Goal: Information Seeking & Learning: Check status

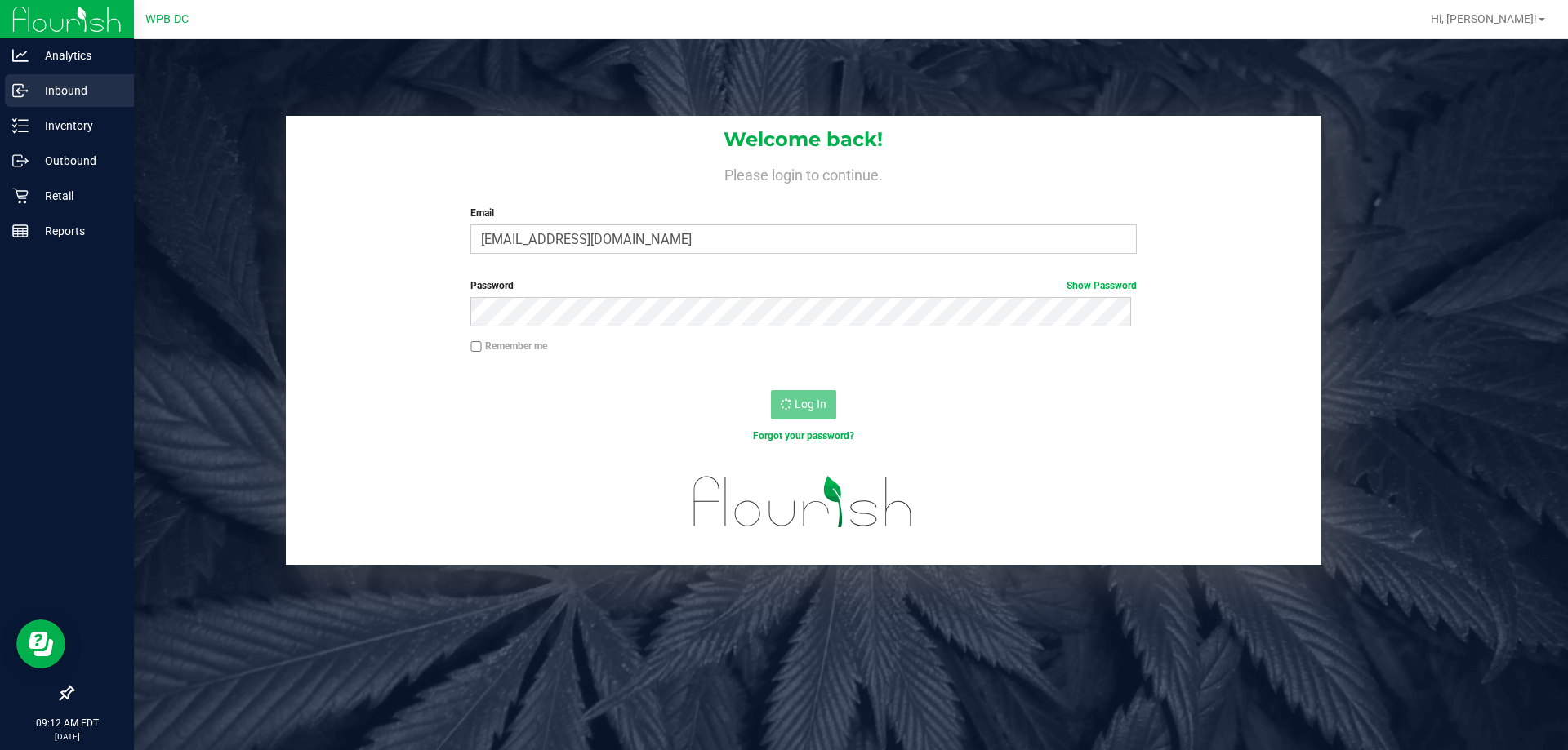
click at [68, 88] on p "Inbound" at bounding box center [78, 91] width 98 height 20
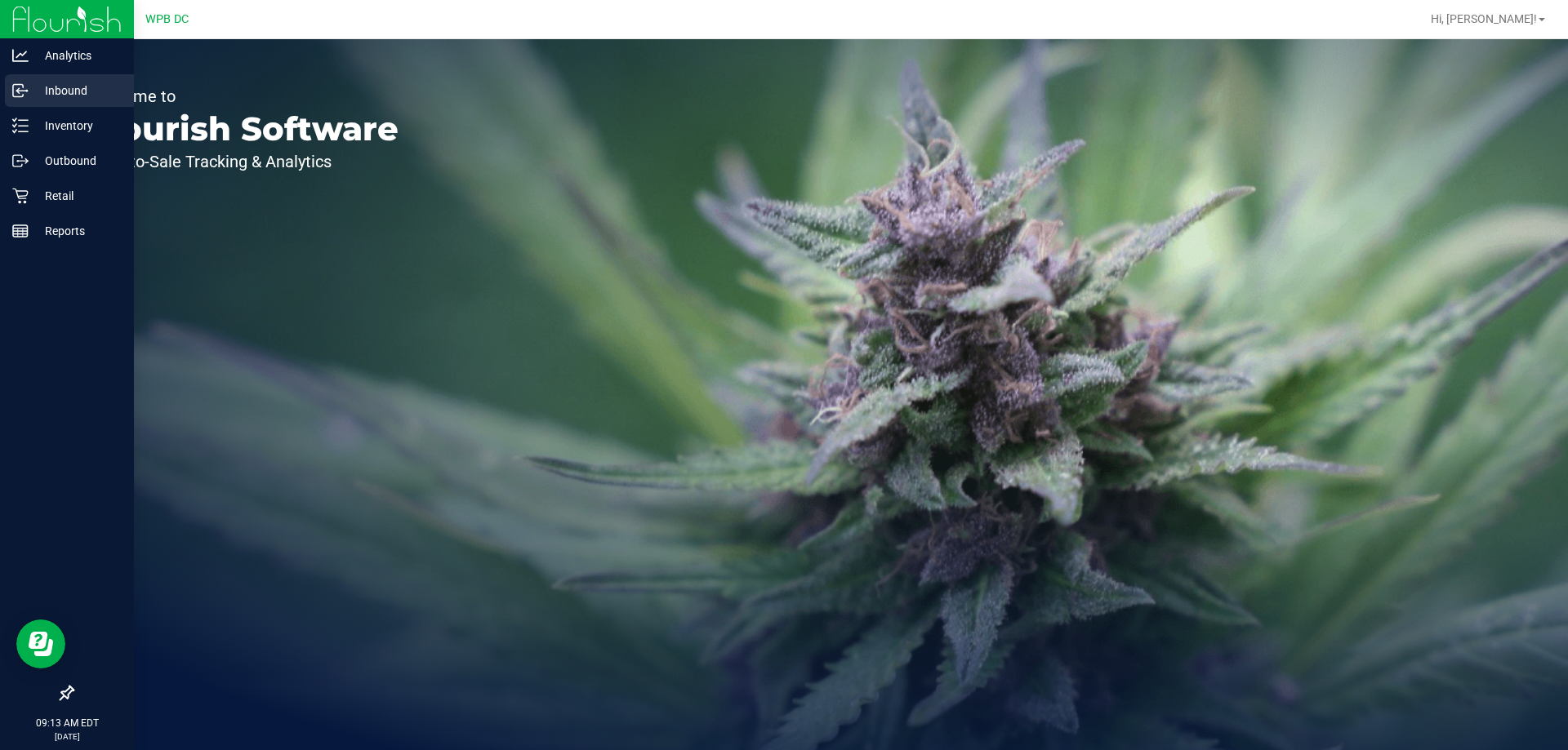
click at [68, 91] on p "Inbound" at bounding box center [78, 91] width 98 height 20
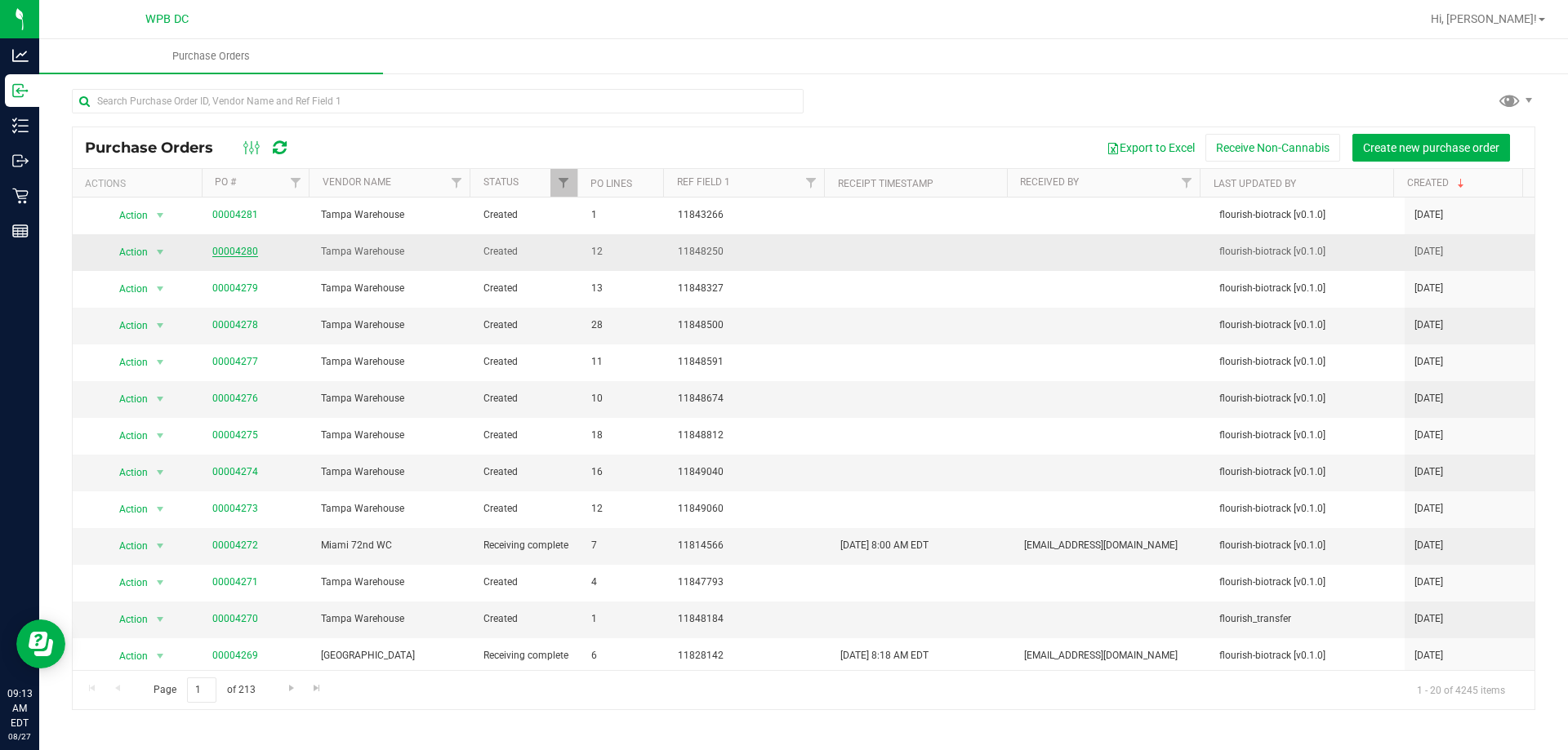
click at [232, 252] on link "00004280" at bounding box center [235, 252] width 46 height 12
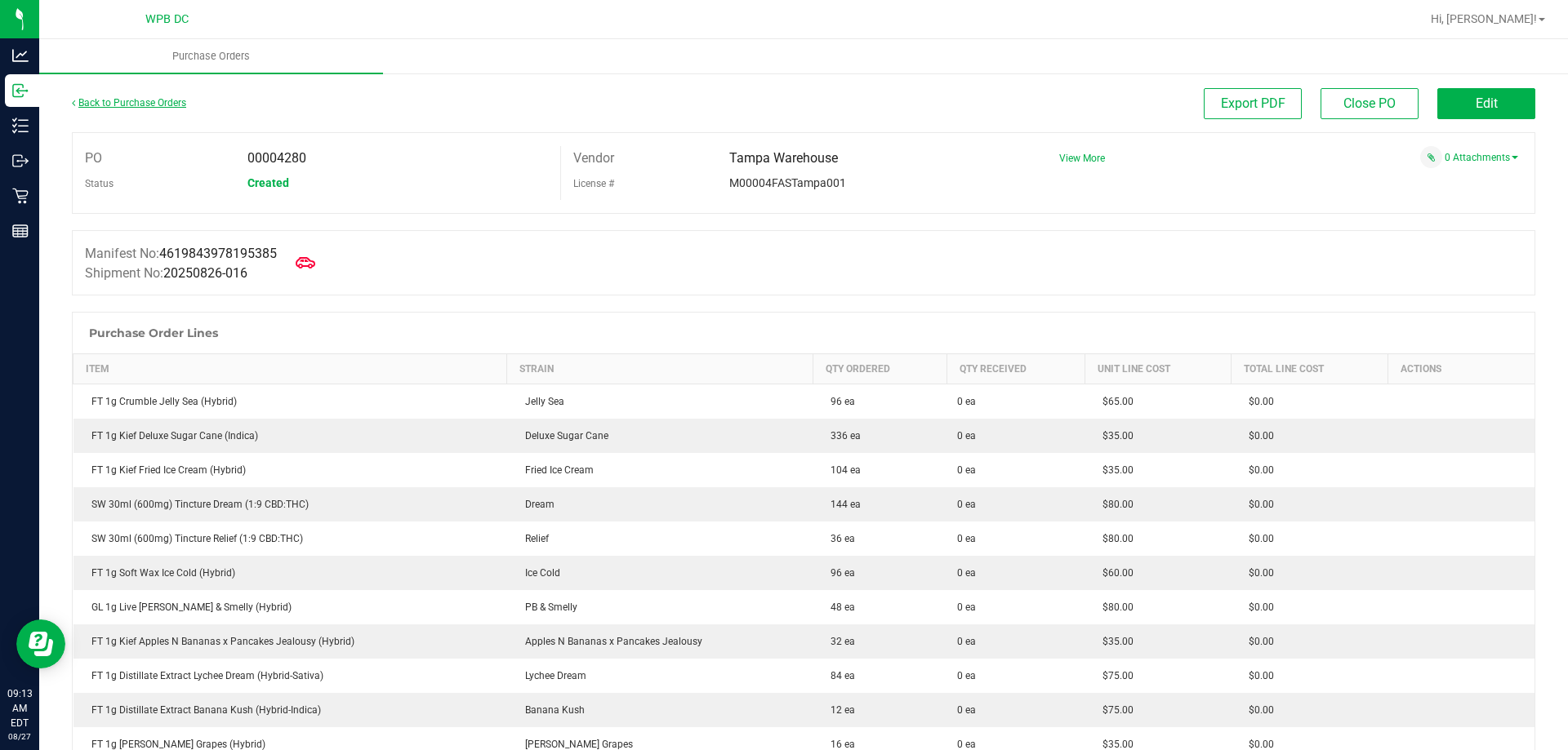
click at [129, 106] on link "Back to Purchase Orders" at bounding box center [128, 103] width 114 height 12
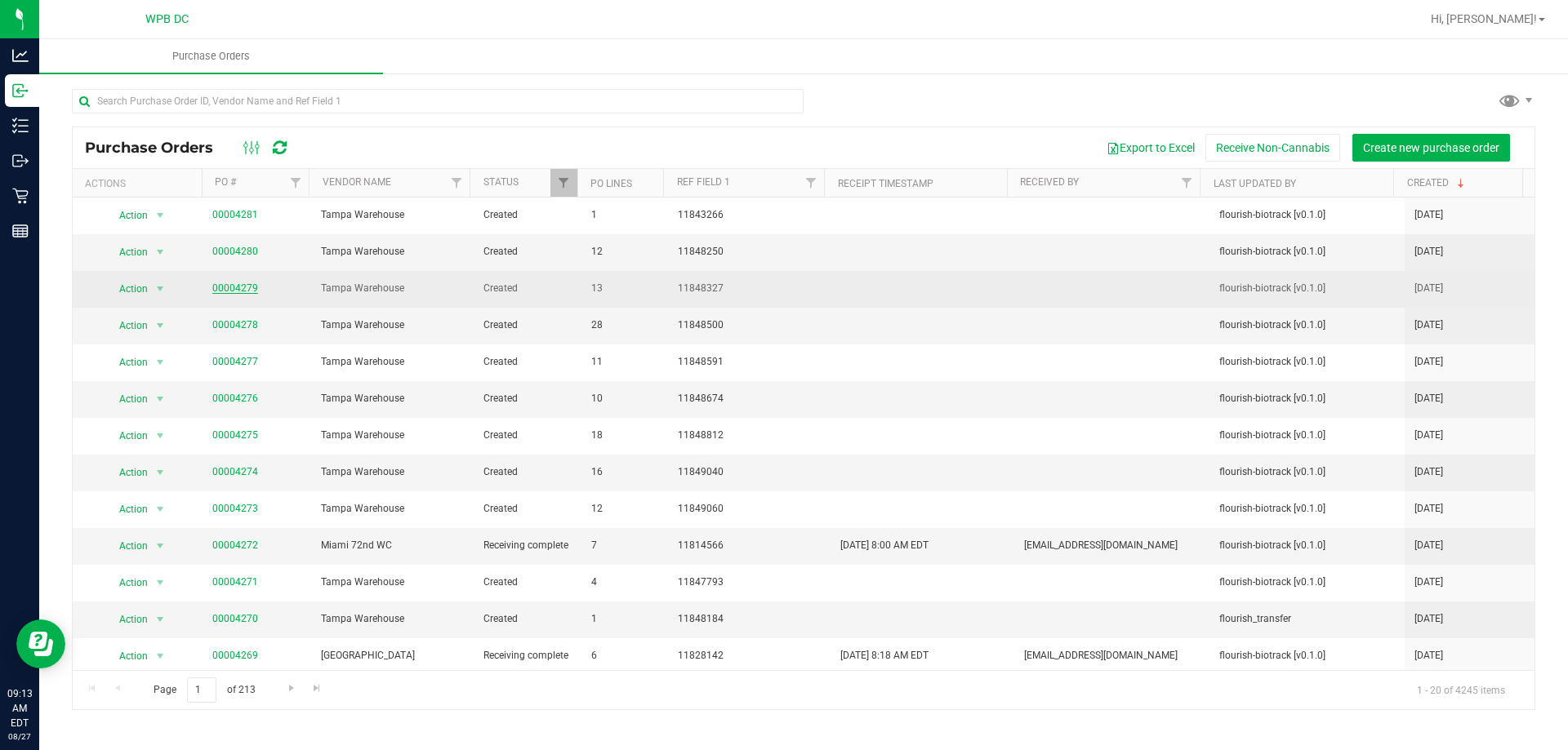
click at [248, 286] on link "00004279" at bounding box center [235, 288] width 46 height 12
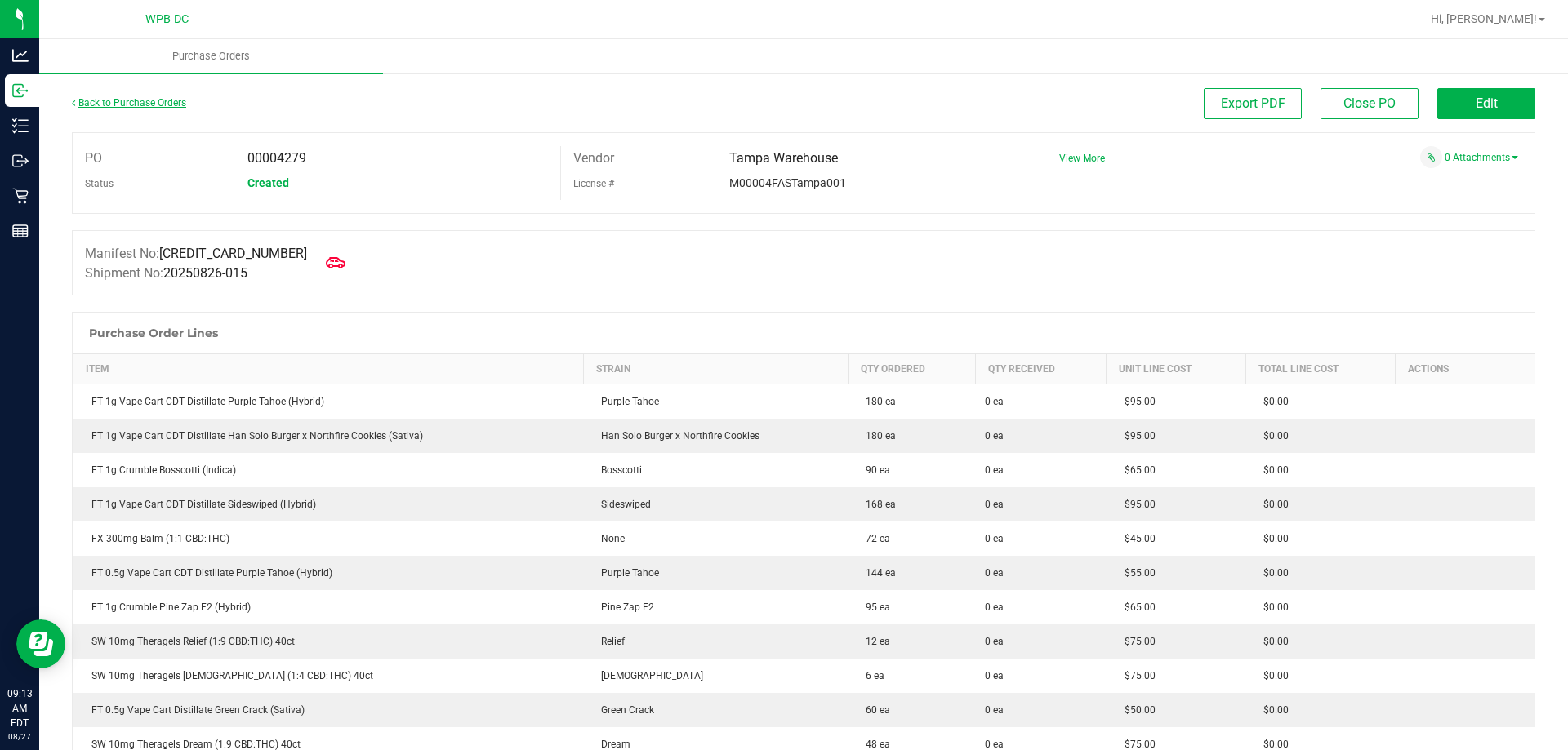
click at [109, 105] on link "Back to Purchase Orders" at bounding box center [128, 103] width 114 height 12
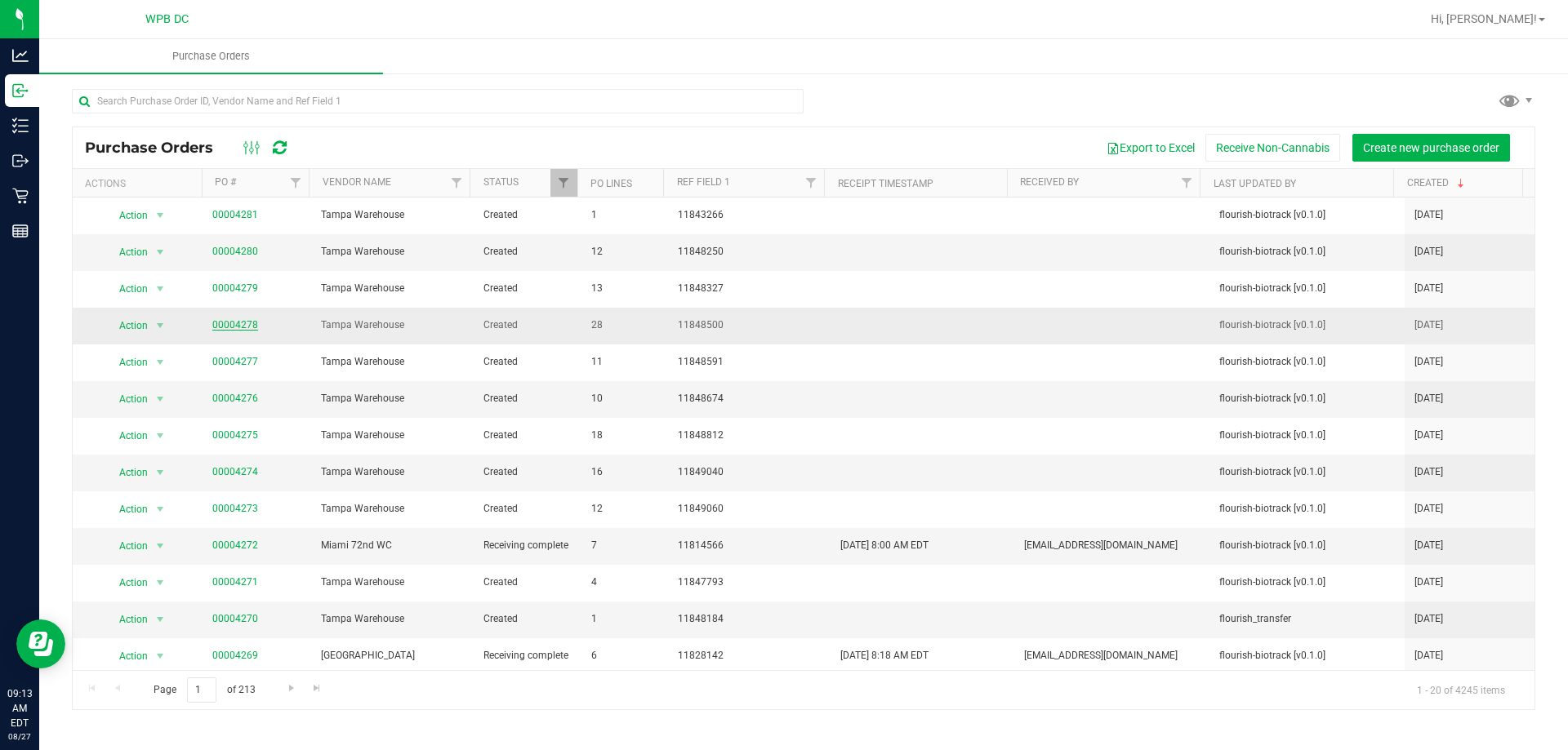
click at [237, 326] on link "00004278" at bounding box center [235, 325] width 46 height 12
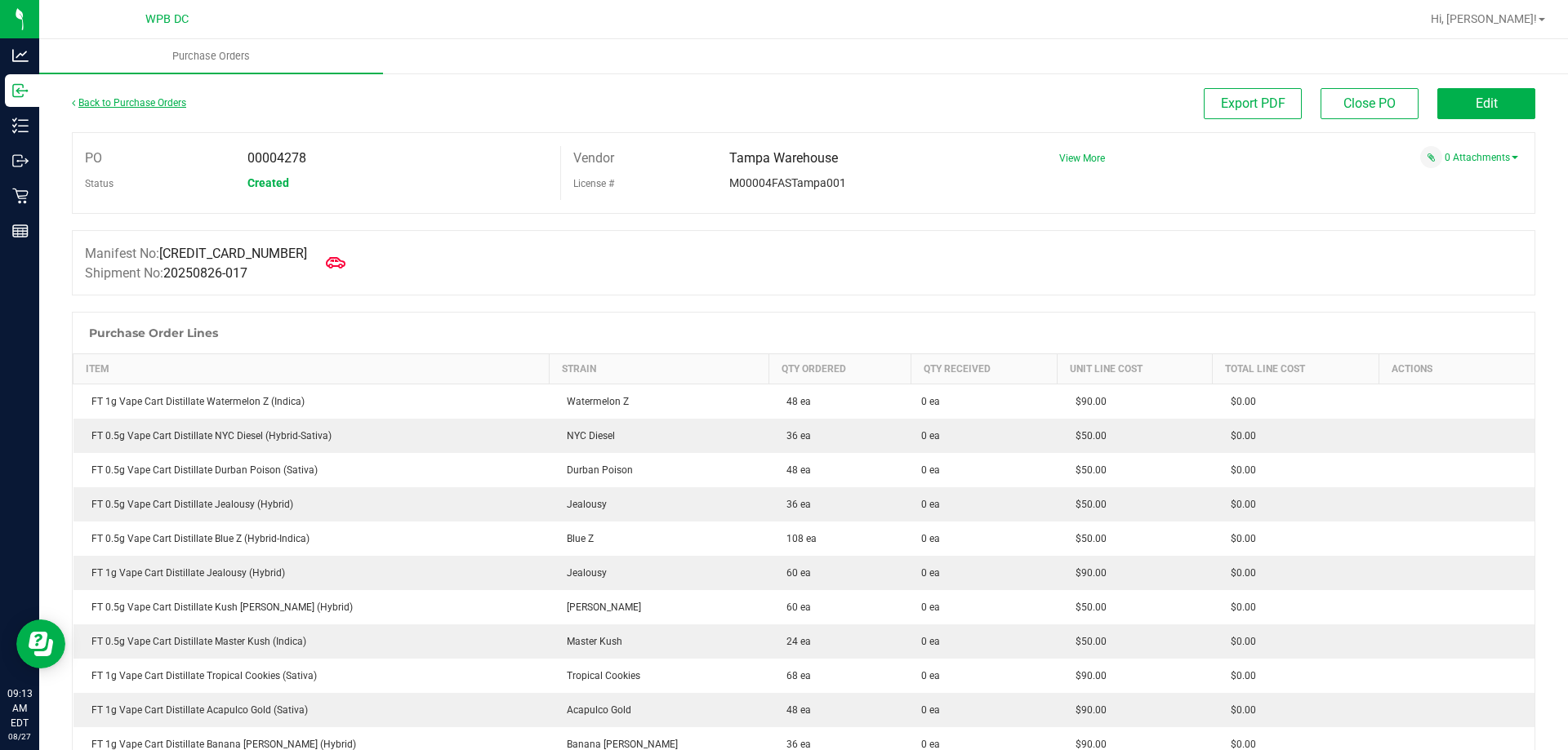
click at [163, 108] on link "Back to Purchase Orders" at bounding box center [128, 103] width 114 height 12
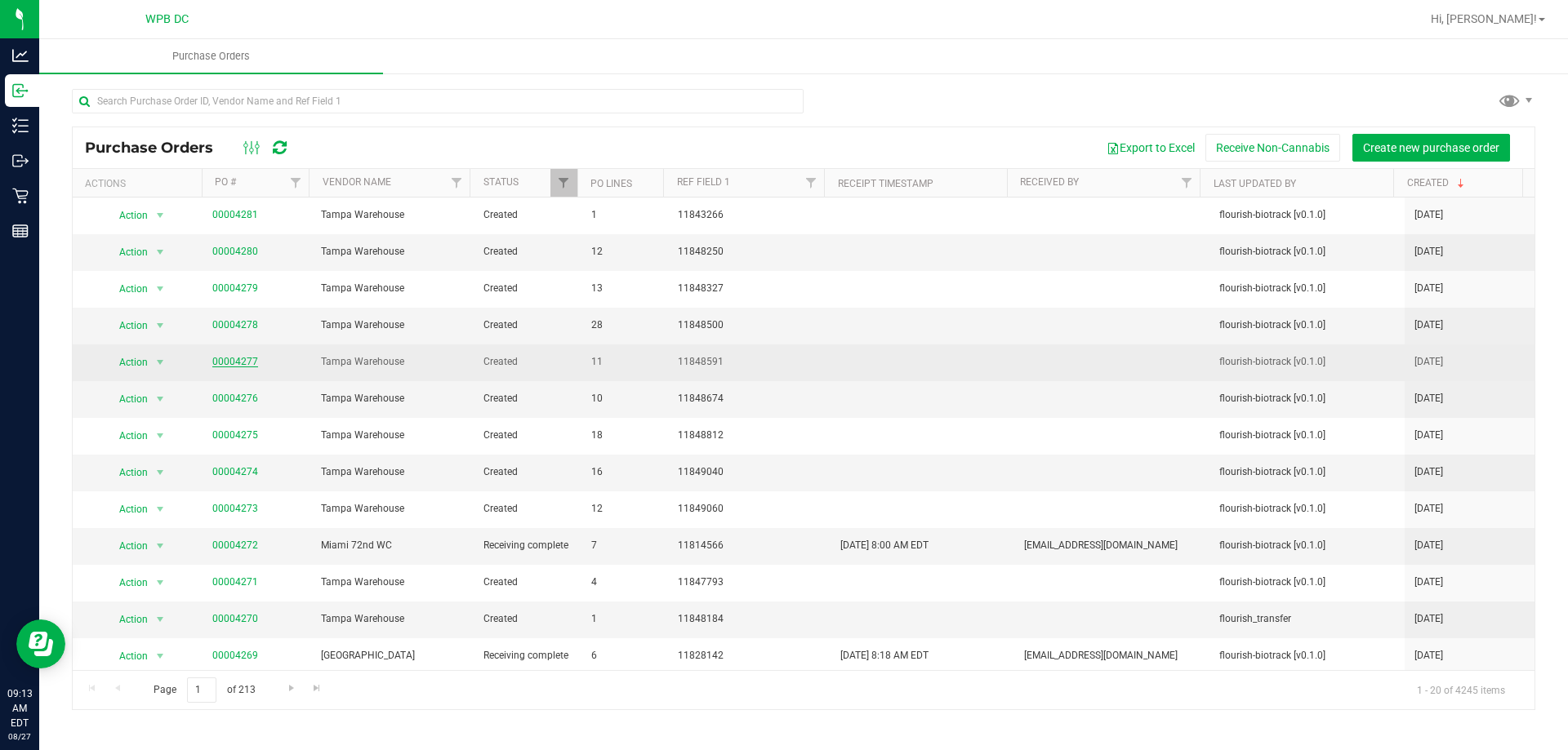
click at [240, 362] on link "00004277" at bounding box center [235, 362] width 46 height 12
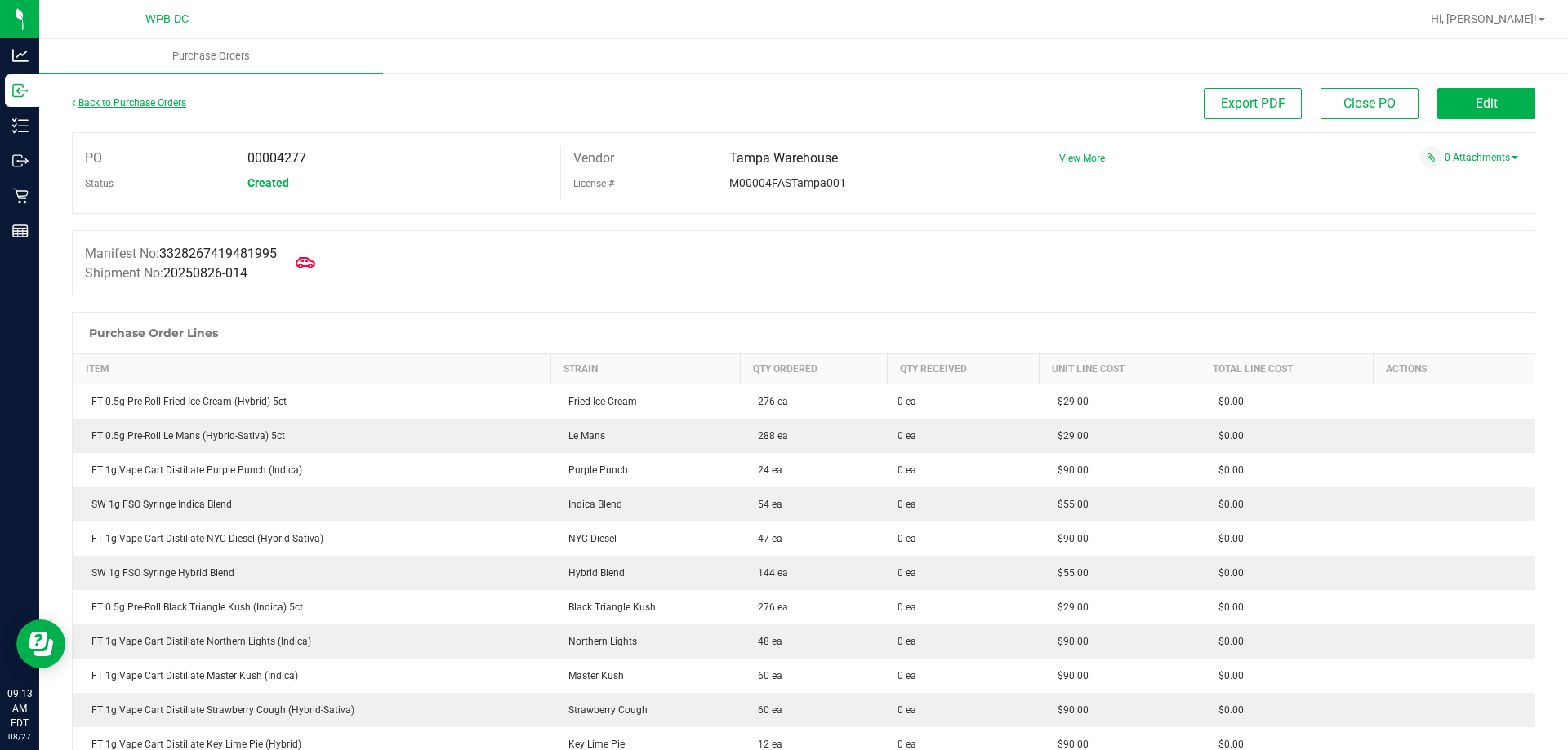
click at [138, 101] on link "Back to Purchase Orders" at bounding box center [128, 103] width 114 height 12
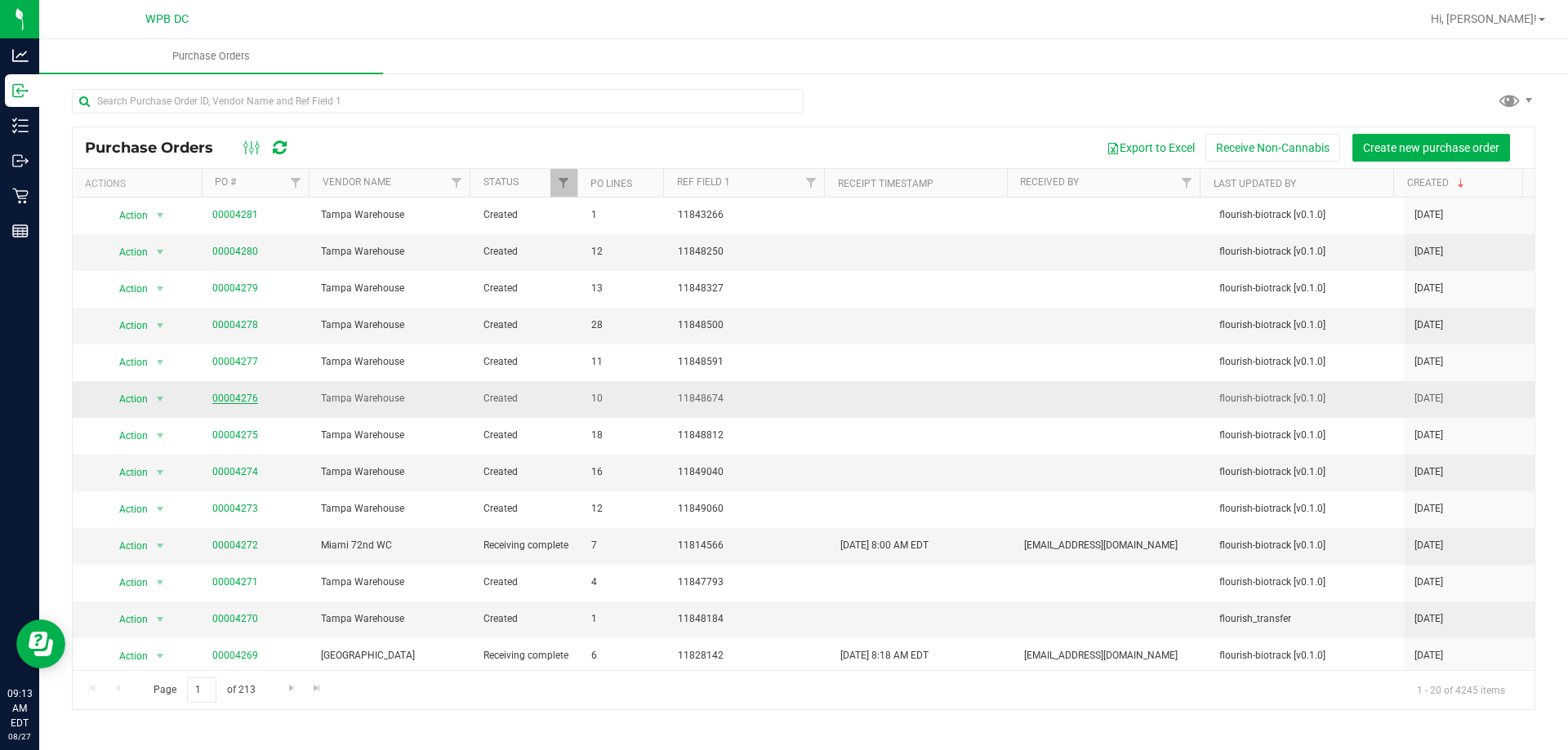
click at [245, 400] on link "00004276" at bounding box center [235, 398] width 46 height 12
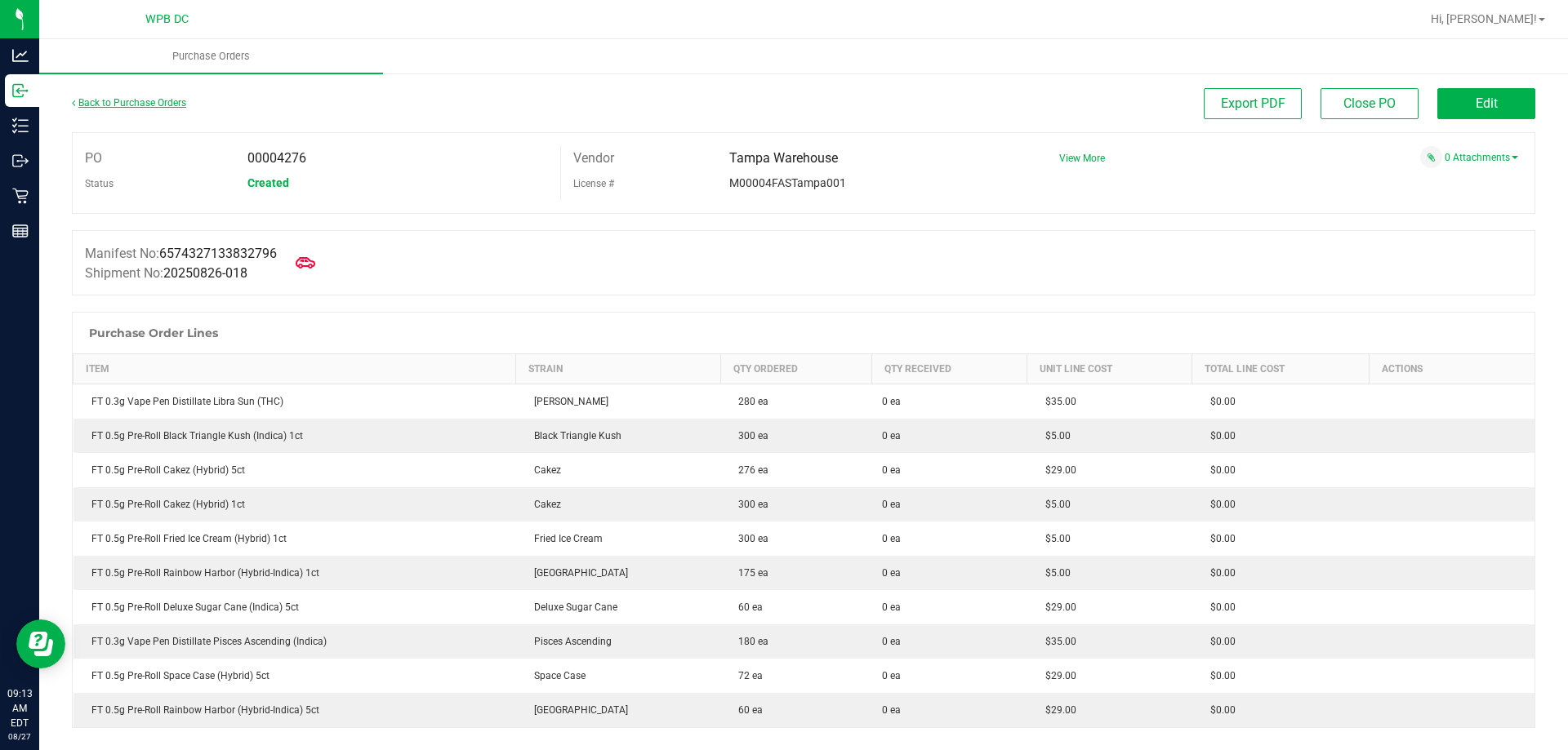
click at [131, 101] on link "Back to Purchase Orders" at bounding box center [128, 103] width 114 height 12
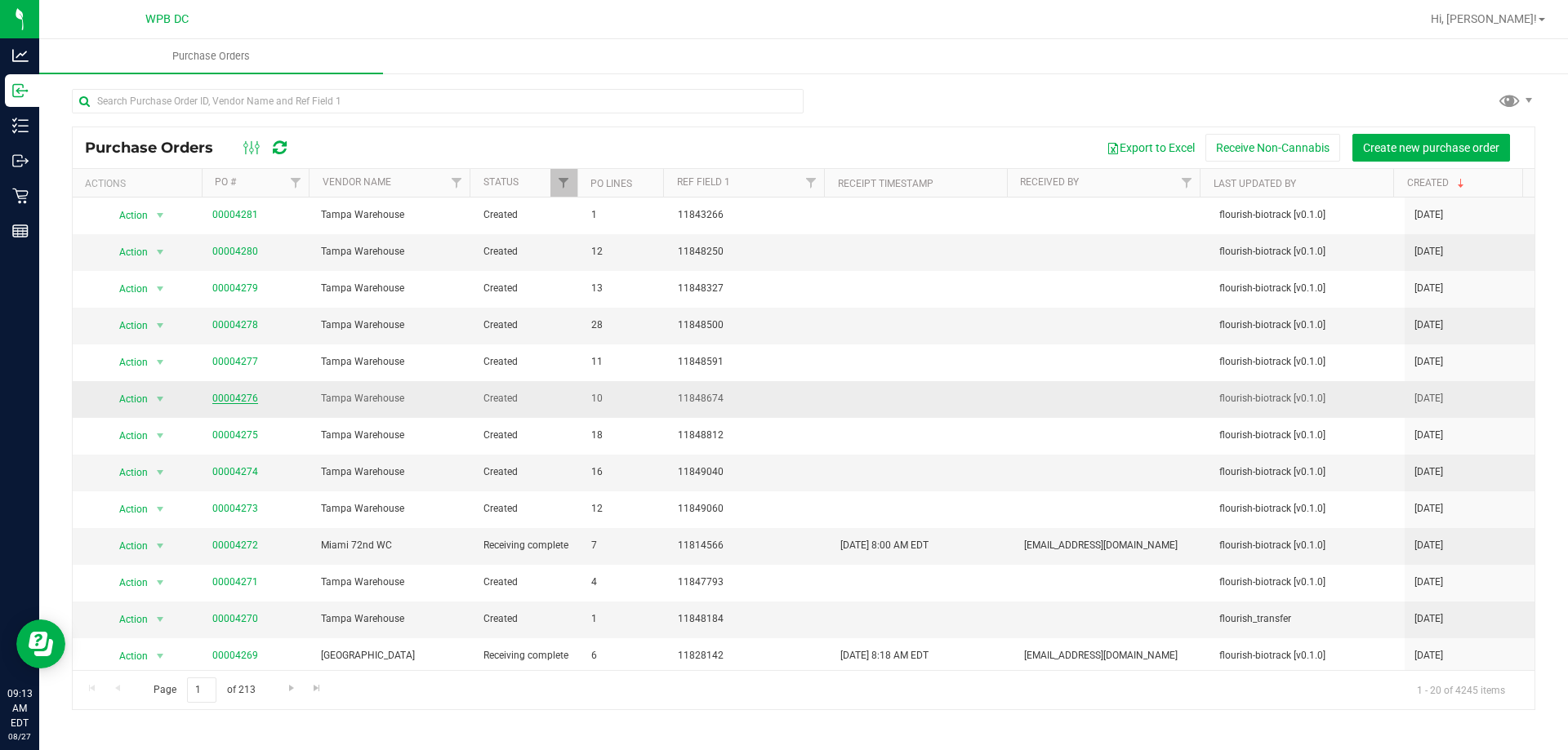
click at [223, 398] on link "00004276" at bounding box center [235, 398] width 46 height 12
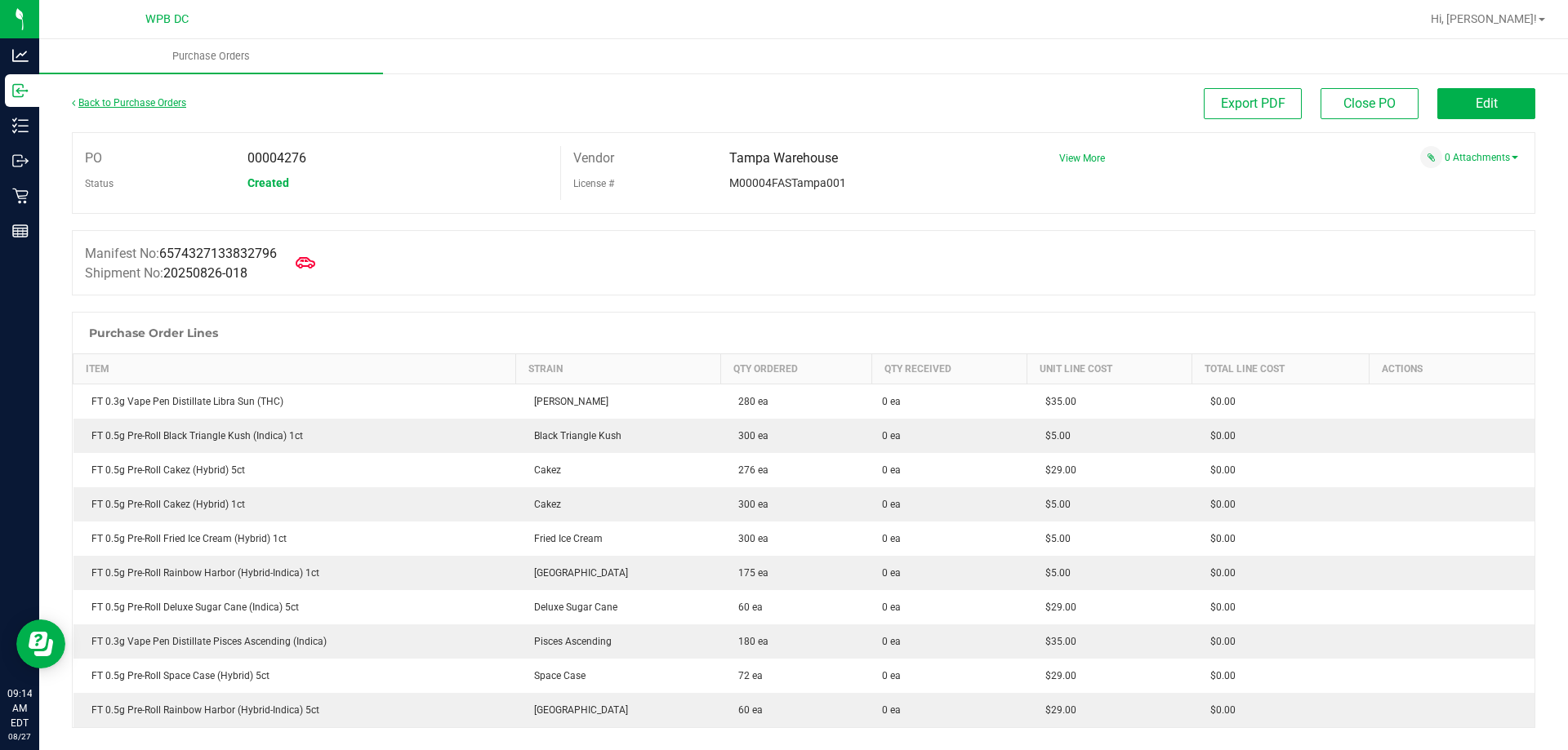
click at [123, 106] on link "Back to Purchase Orders" at bounding box center [128, 103] width 114 height 12
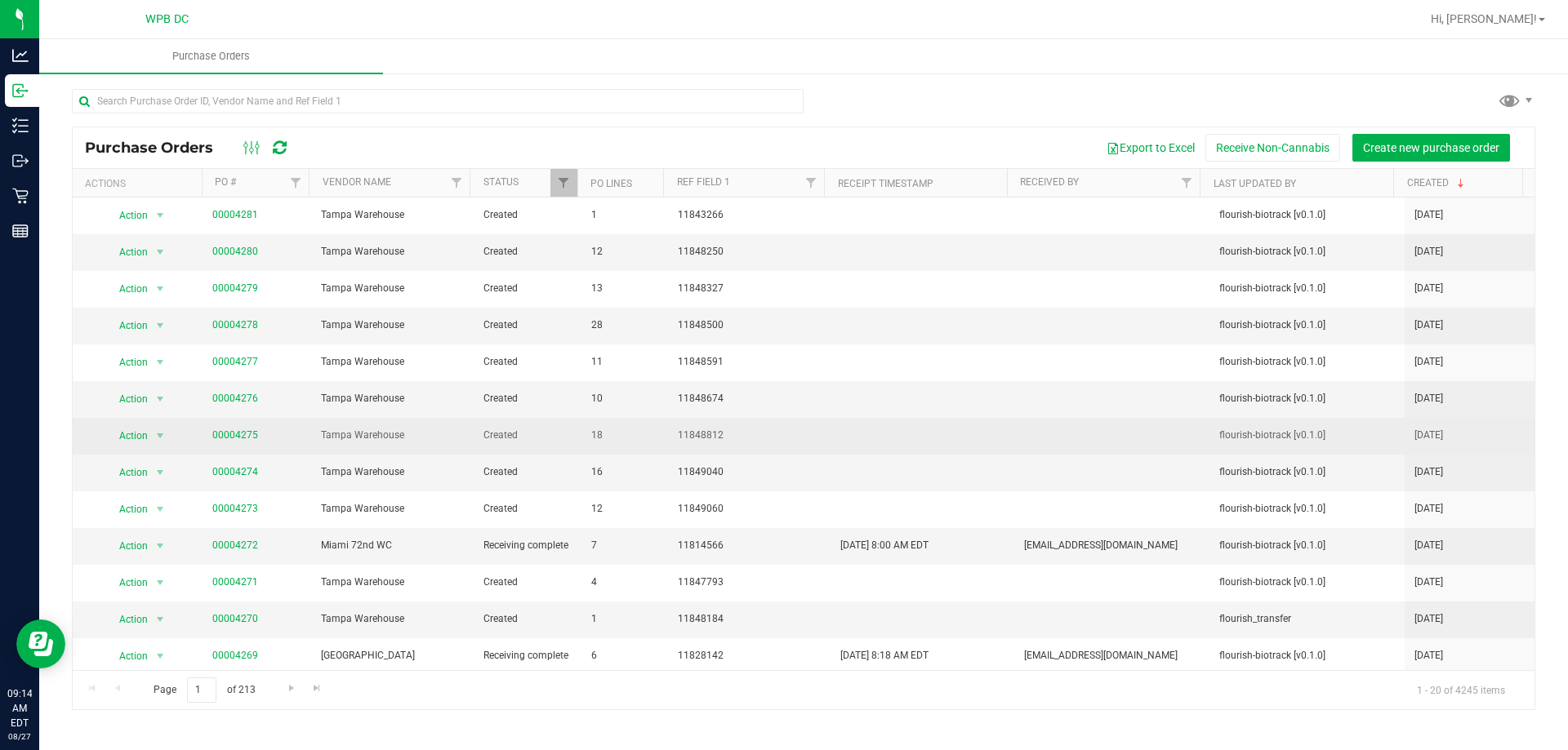
click at [235, 428] on span "00004275" at bounding box center [235, 435] width 46 height 16
click at [233, 438] on link "00004275" at bounding box center [235, 435] width 46 height 12
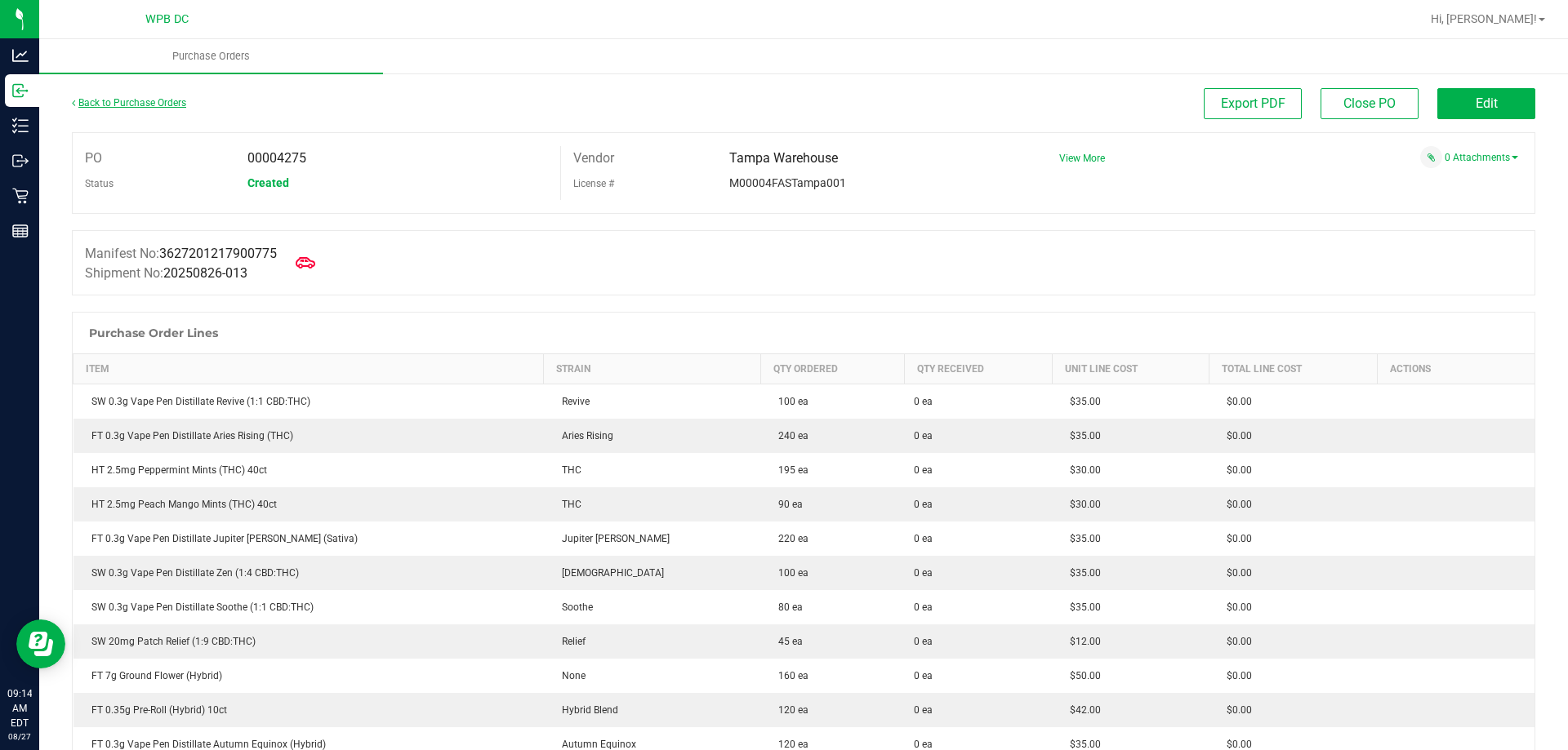
click at [137, 104] on link "Back to Purchase Orders" at bounding box center [128, 103] width 114 height 12
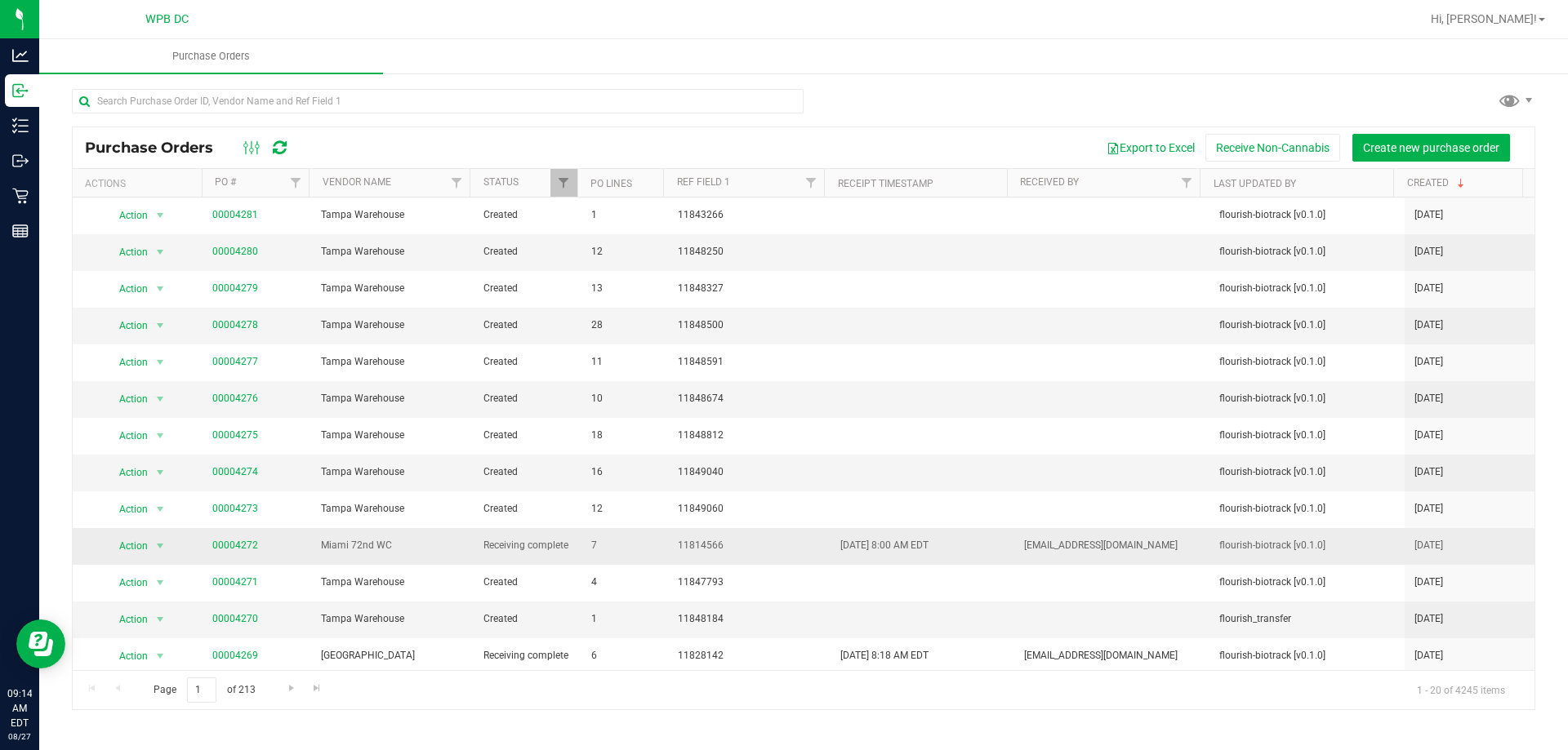
scroll to position [82, 0]
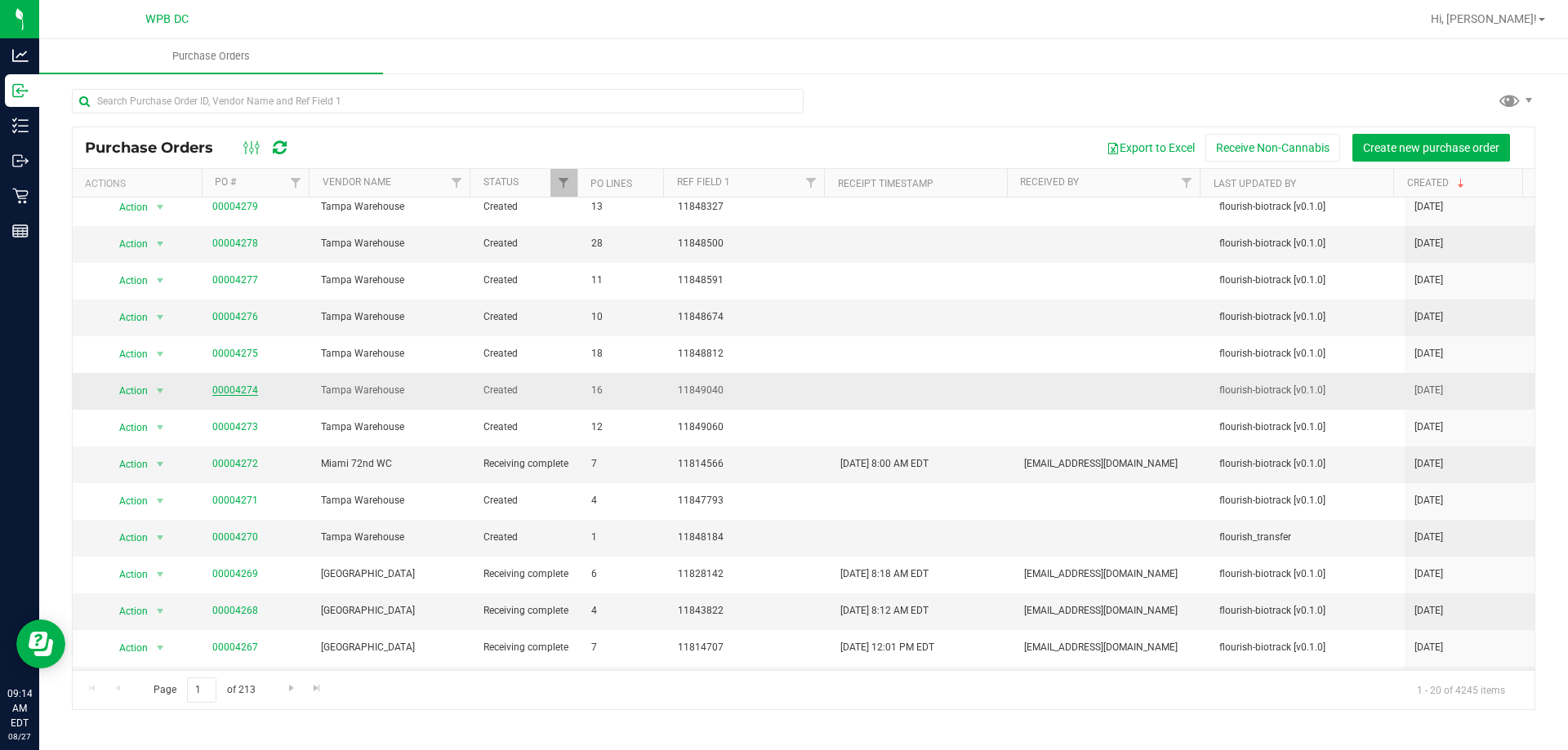
click at [232, 387] on link "00004274" at bounding box center [235, 391] width 46 height 12
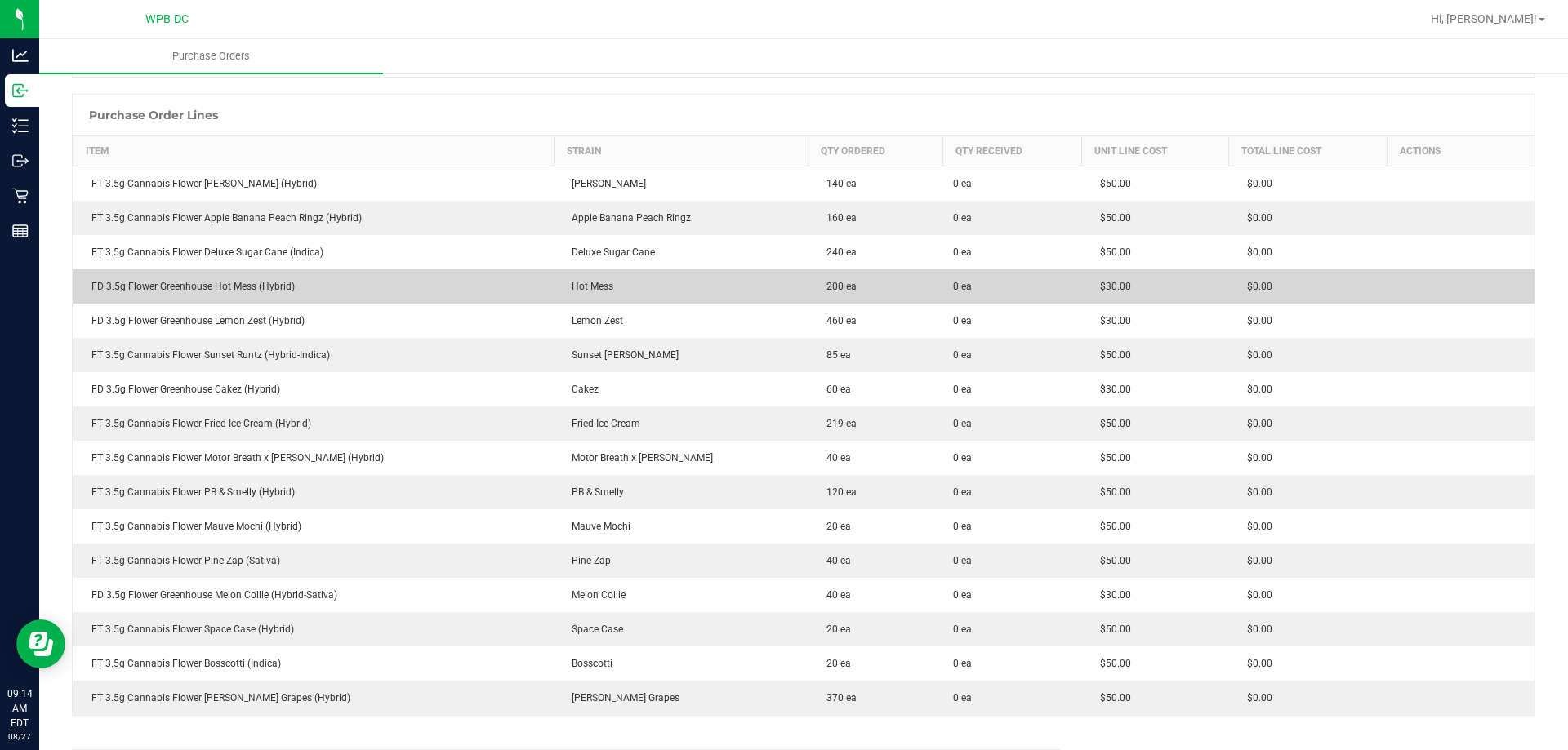
scroll to position [245, 0]
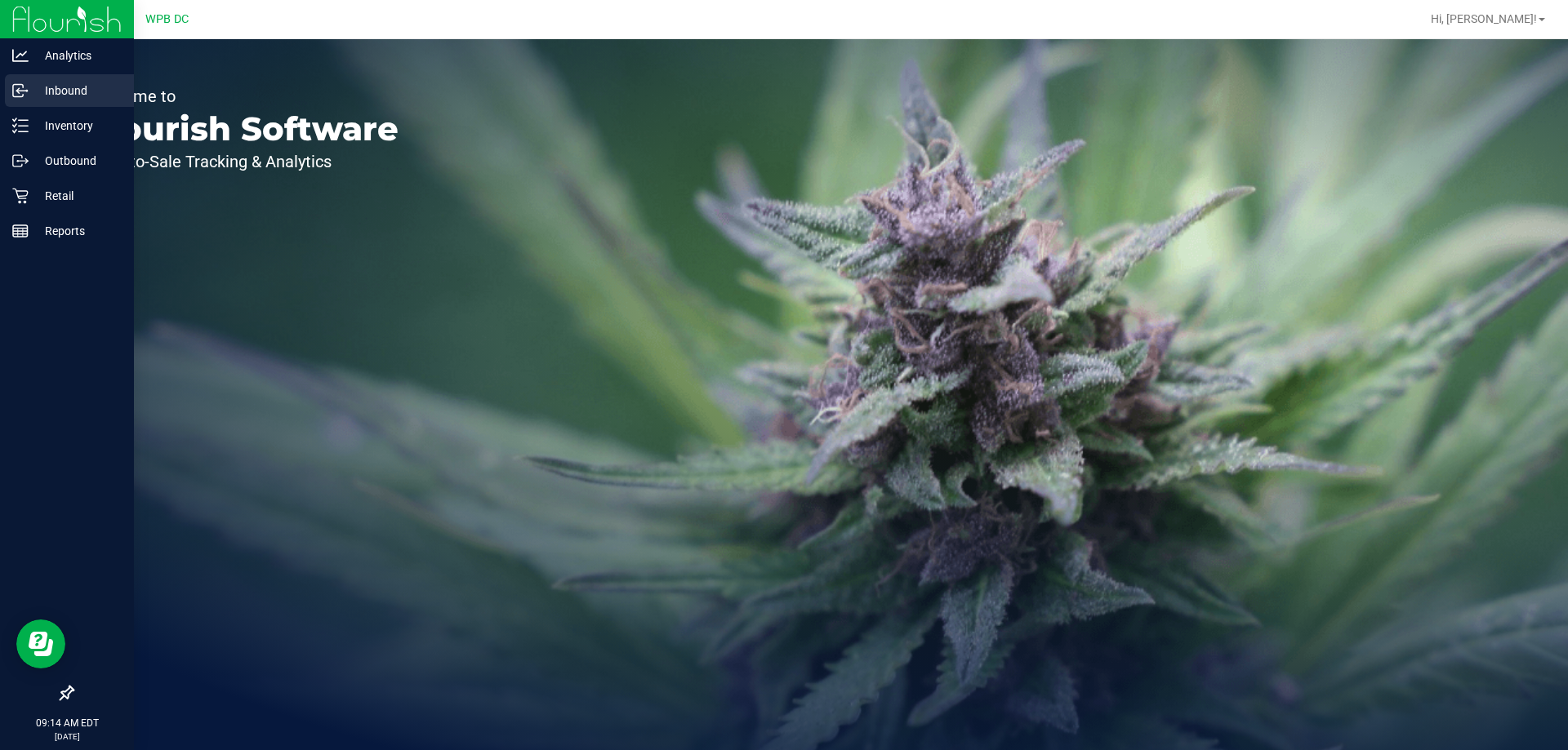
click at [75, 92] on p "Inbound" at bounding box center [78, 91] width 98 height 20
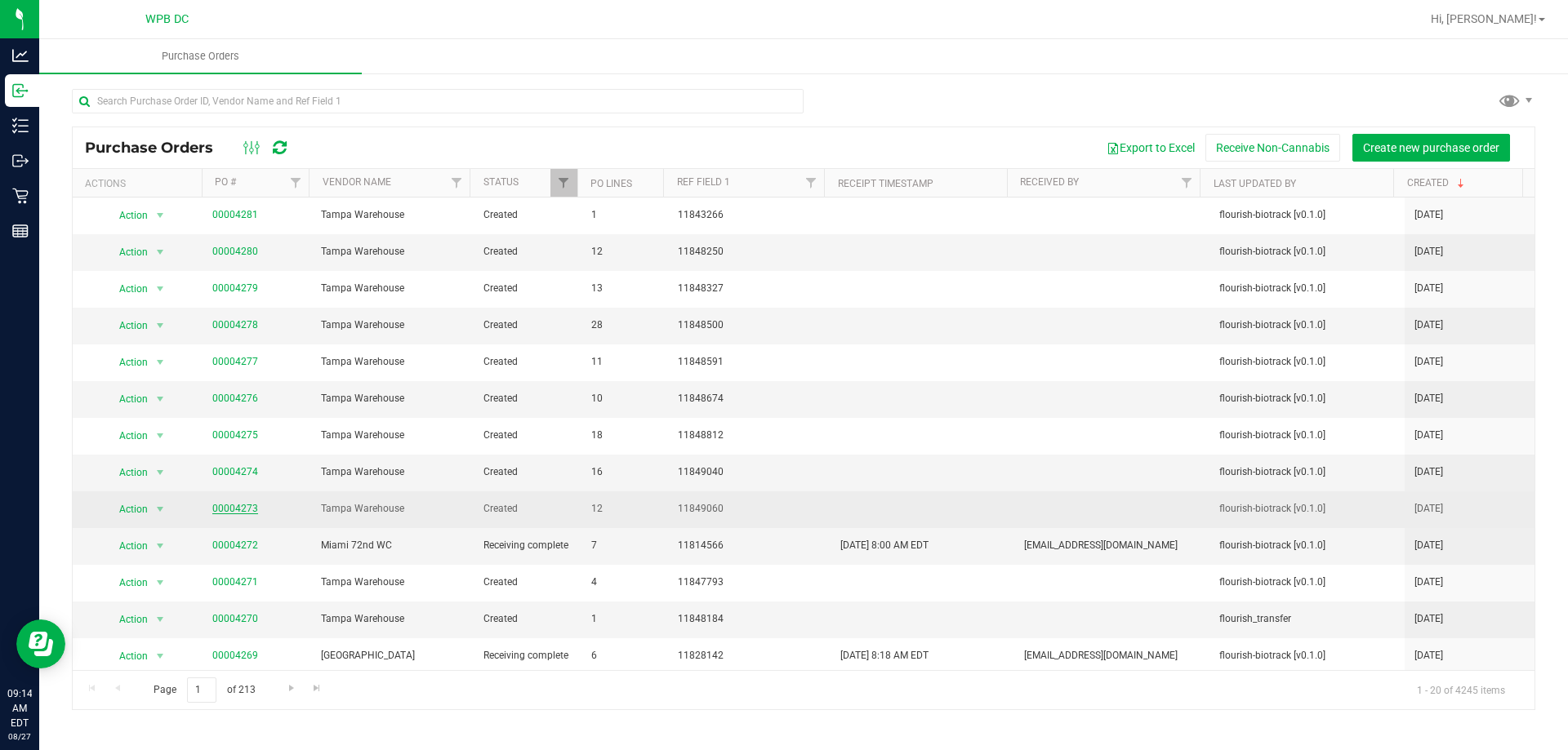
click at [253, 507] on link "00004273" at bounding box center [235, 509] width 46 height 12
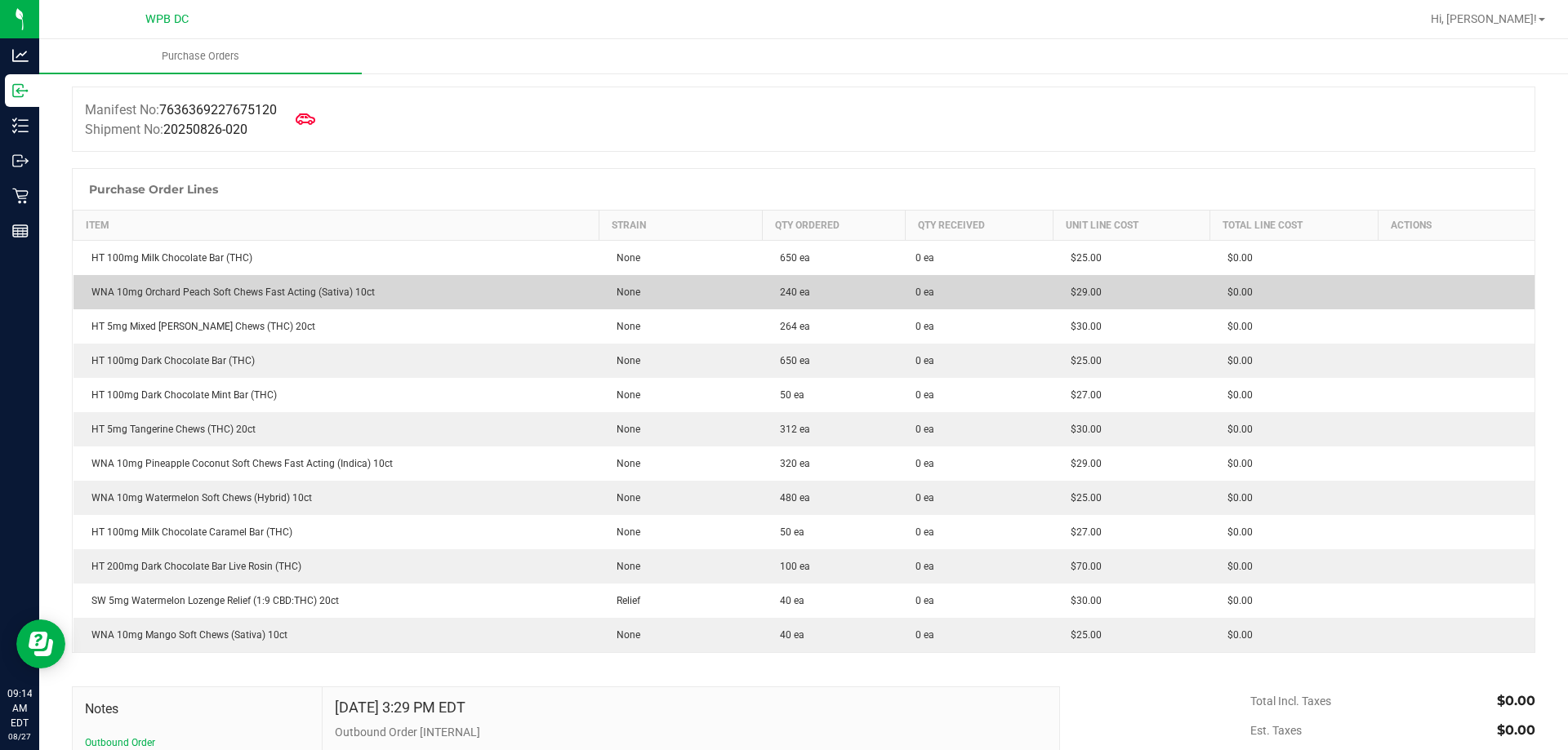
scroll to position [163, 0]
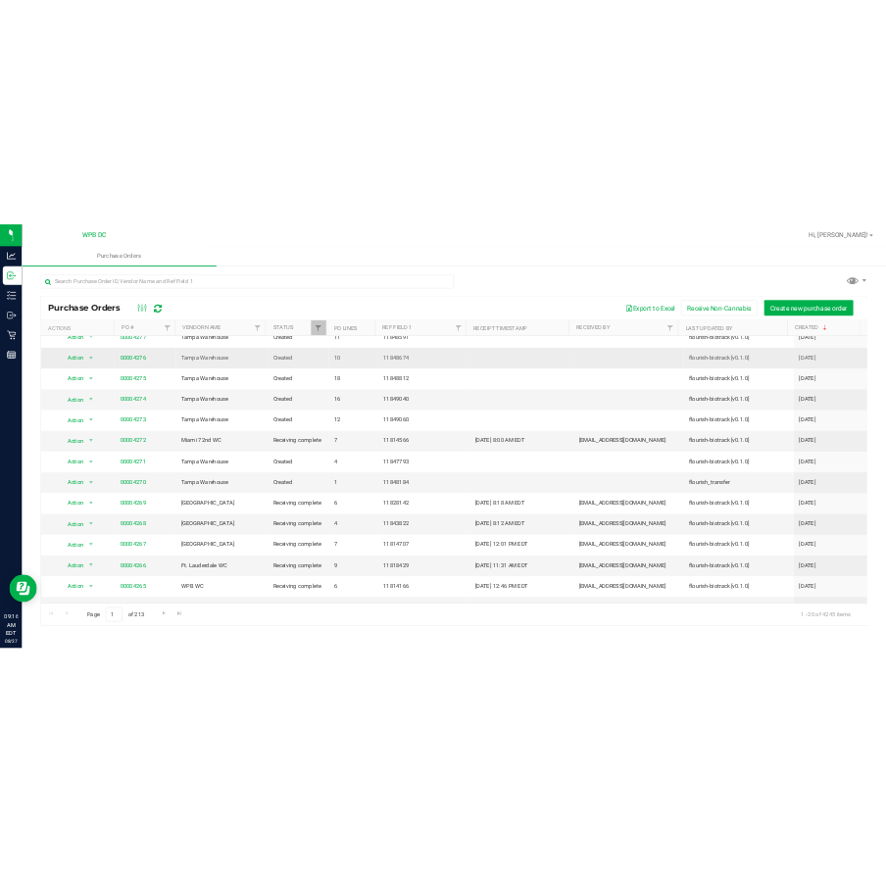
scroll to position [196, 0]
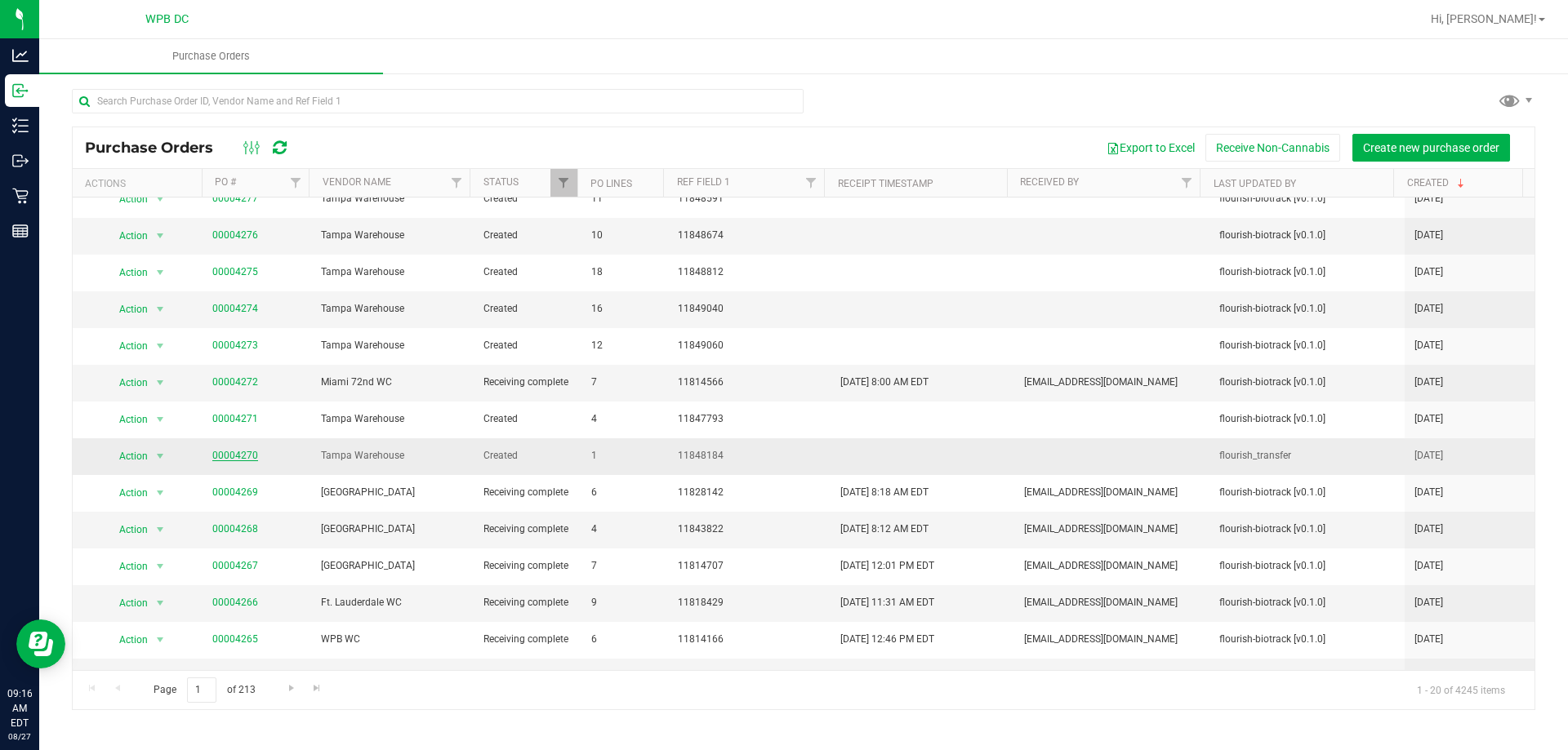
click at [231, 453] on link "00004270" at bounding box center [235, 456] width 46 height 12
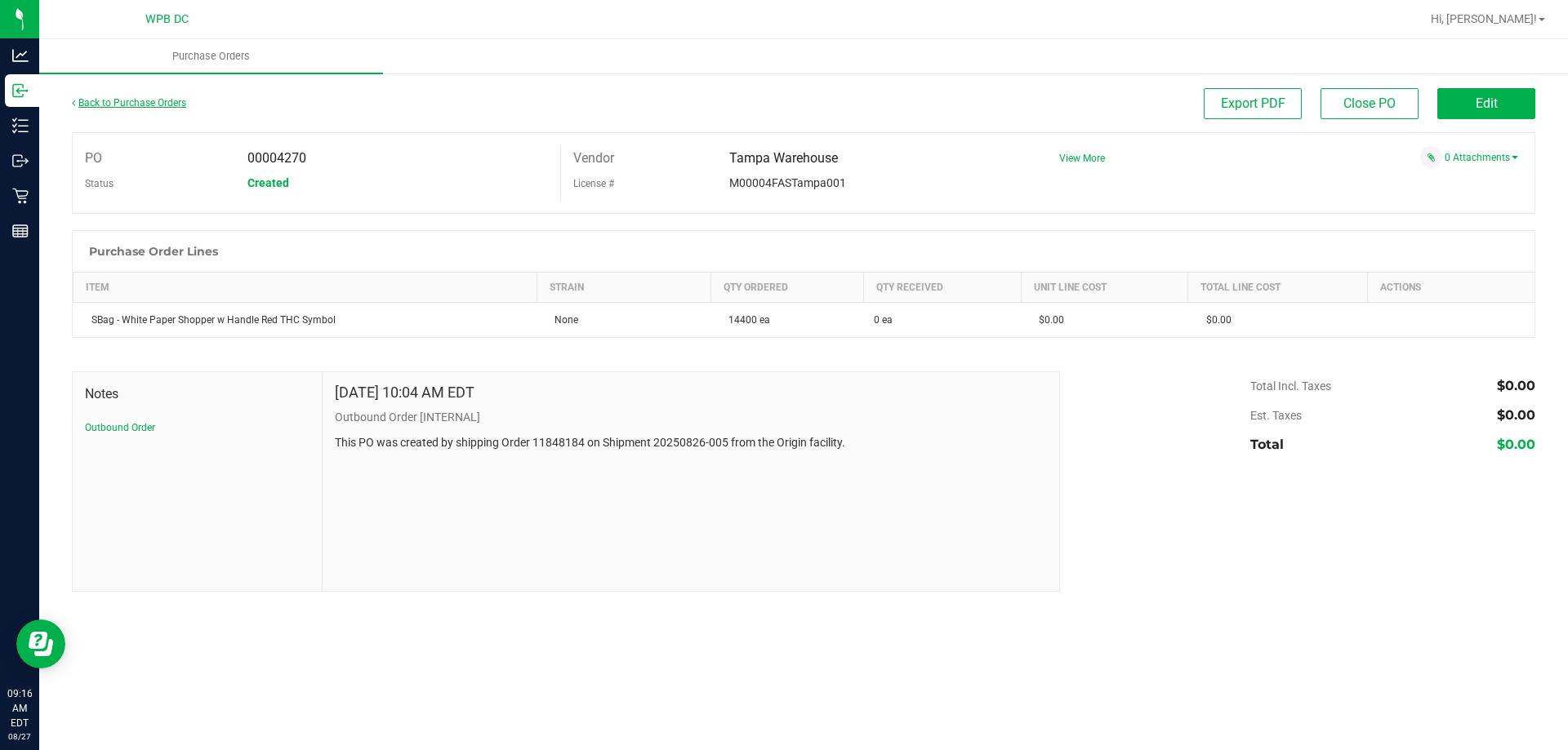
click at [98, 102] on link "Back to Purchase Orders" at bounding box center [128, 103] width 114 height 12
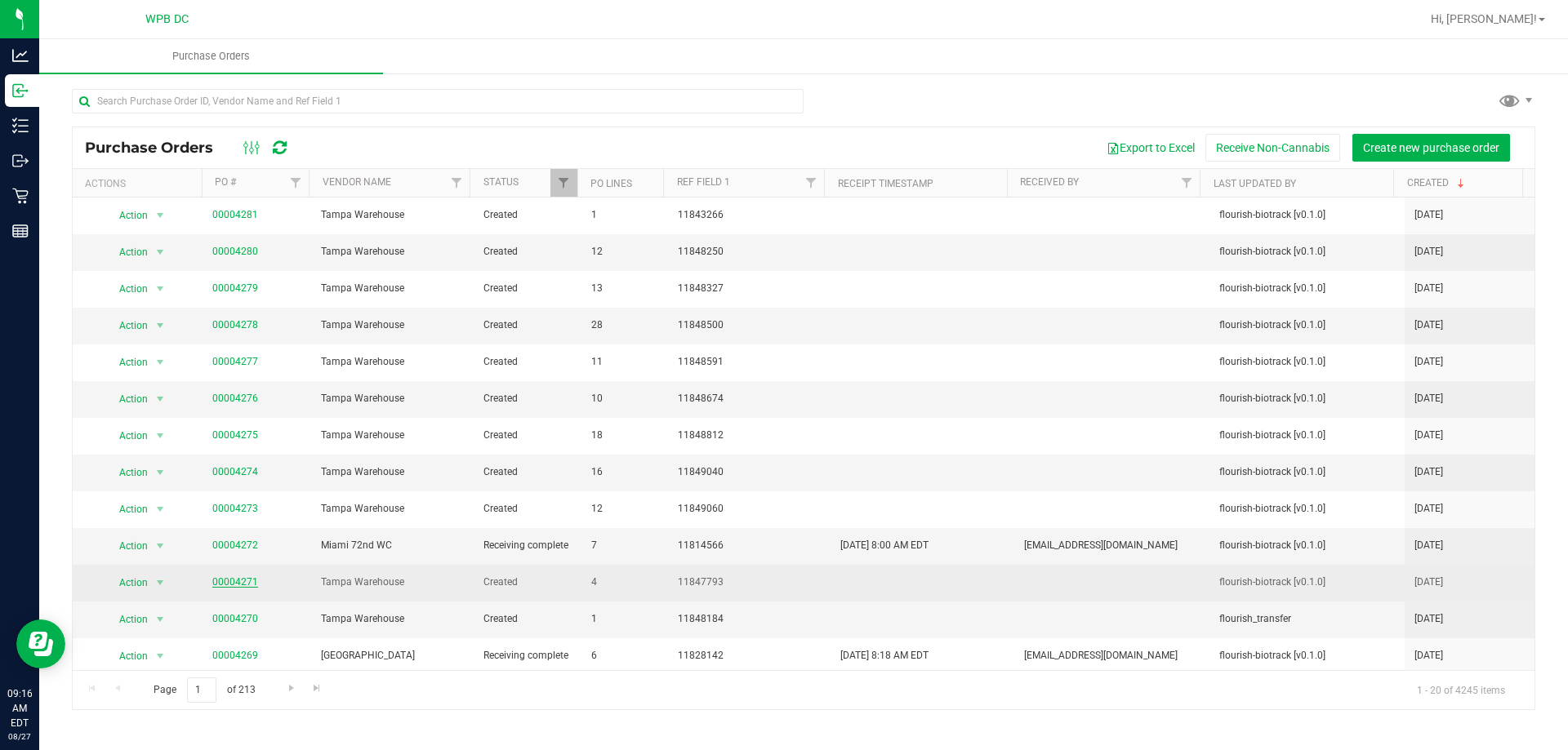
click at [248, 583] on link "00004271" at bounding box center [235, 582] width 46 height 12
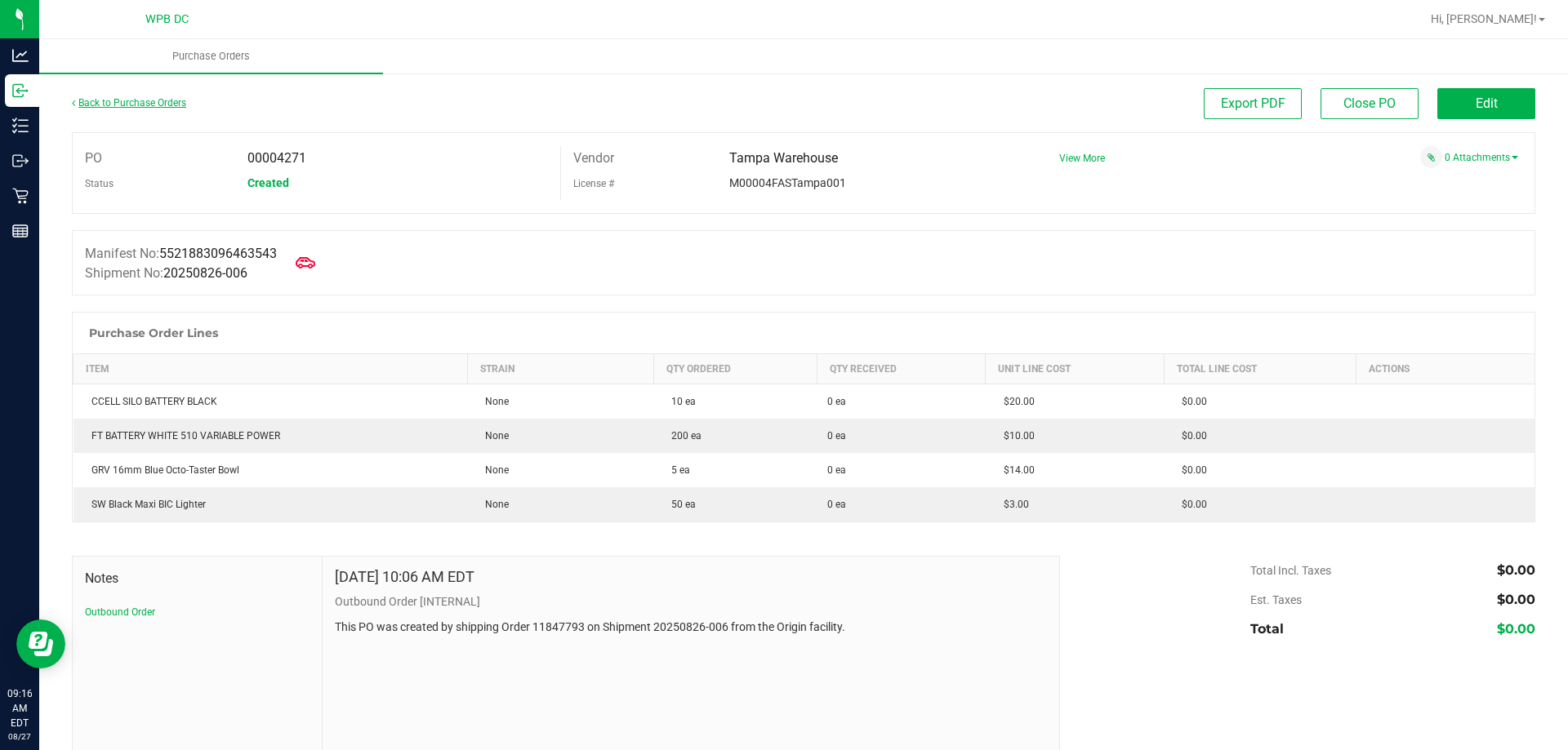
click at [167, 101] on link "Back to Purchase Orders" at bounding box center [128, 103] width 114 height 12
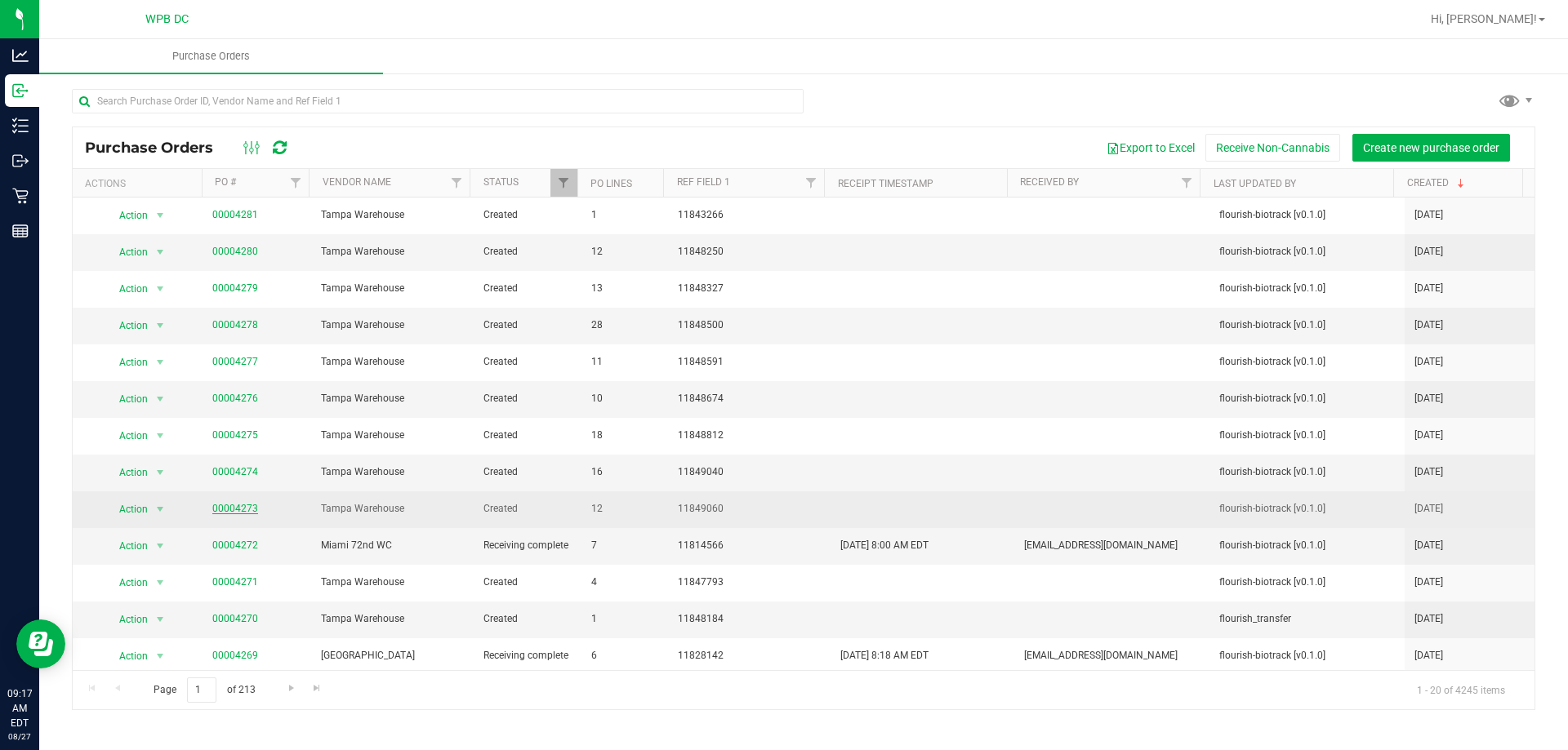
click at [243, 505] on link "00004273" at bounding box center [235, 509] width 46 height 12
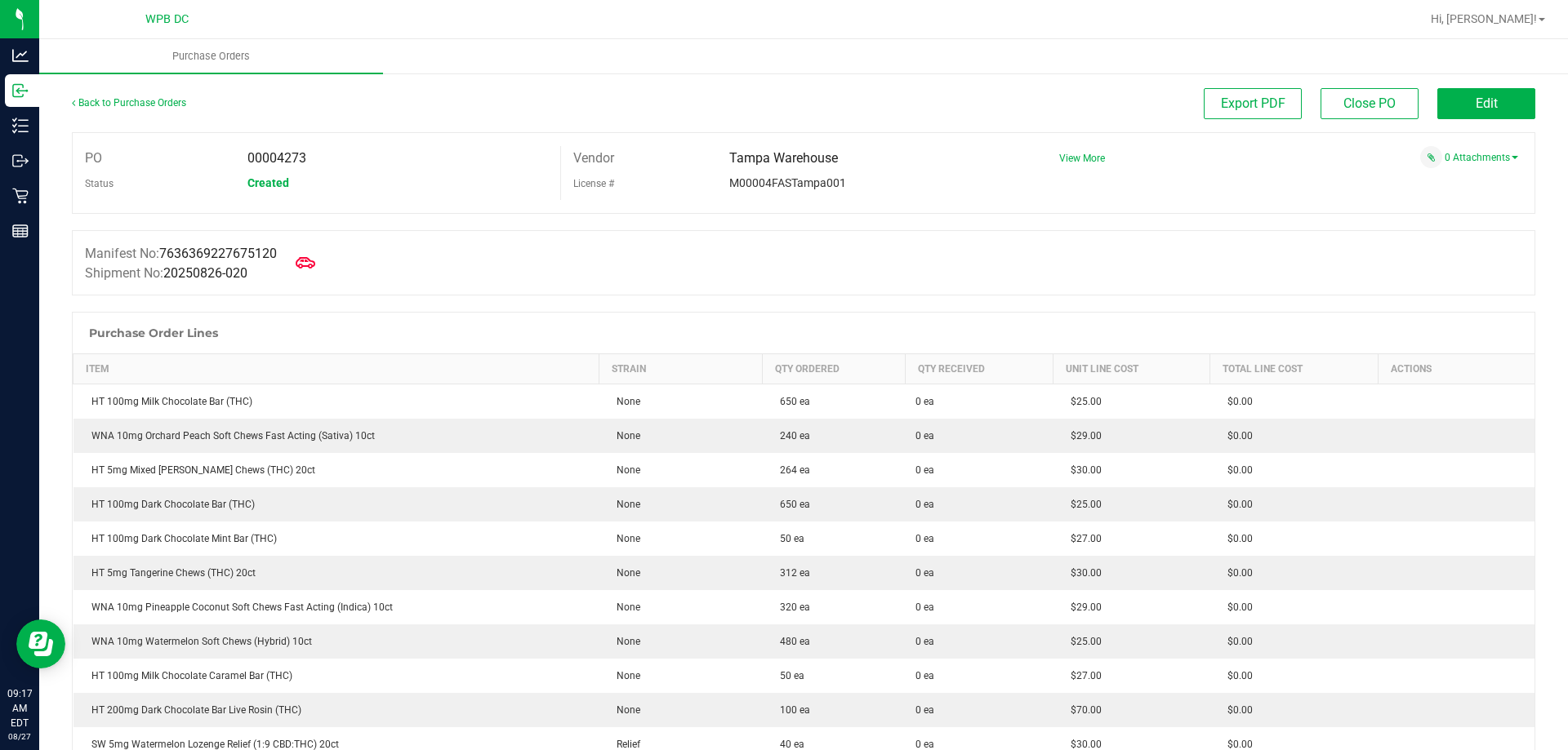
click at [144, 108] on div "Back to Purchase Orders" at bounding box center [254, 102] width 366 height 29
click at [147, 103] on link "Back to Purchase Orders" at bounding box center [128, 103] width 114 height 12
